Goal: Find specific page/section: Find specific page/section

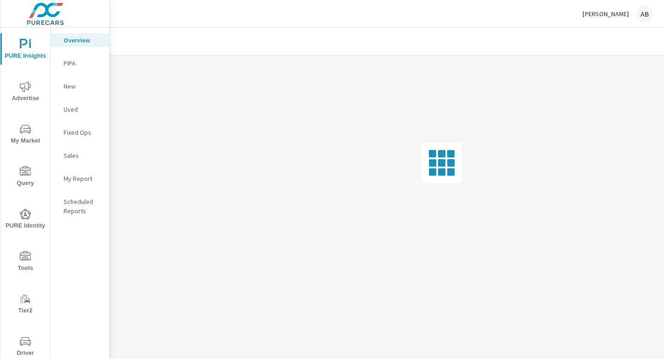
click at [25, 356] on span "Driver" at bounding box center [25, 347] width 44 height 23
click at [23, 340] on icon "nav menu" at bounding box center [25, 341] width 11 height 9
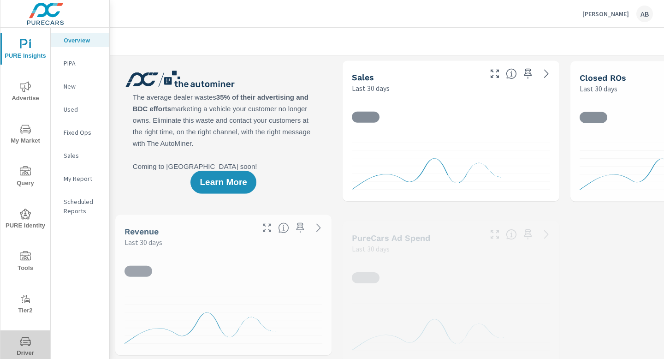
click at [24, 339] on icon "nav menu" at bounding box center [25, 341] width 11 height 11
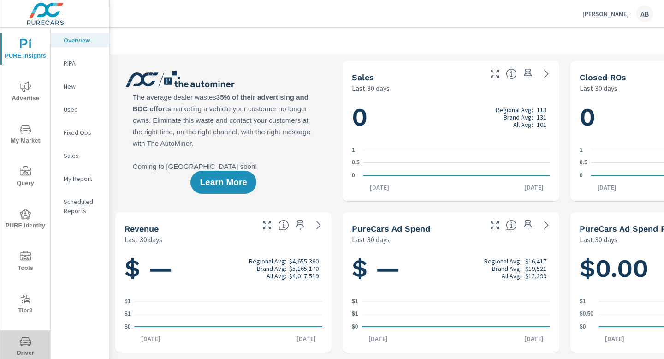
click at [22, 331] on button "Driver" at bounding box center [25, 345] width 50 height 31
